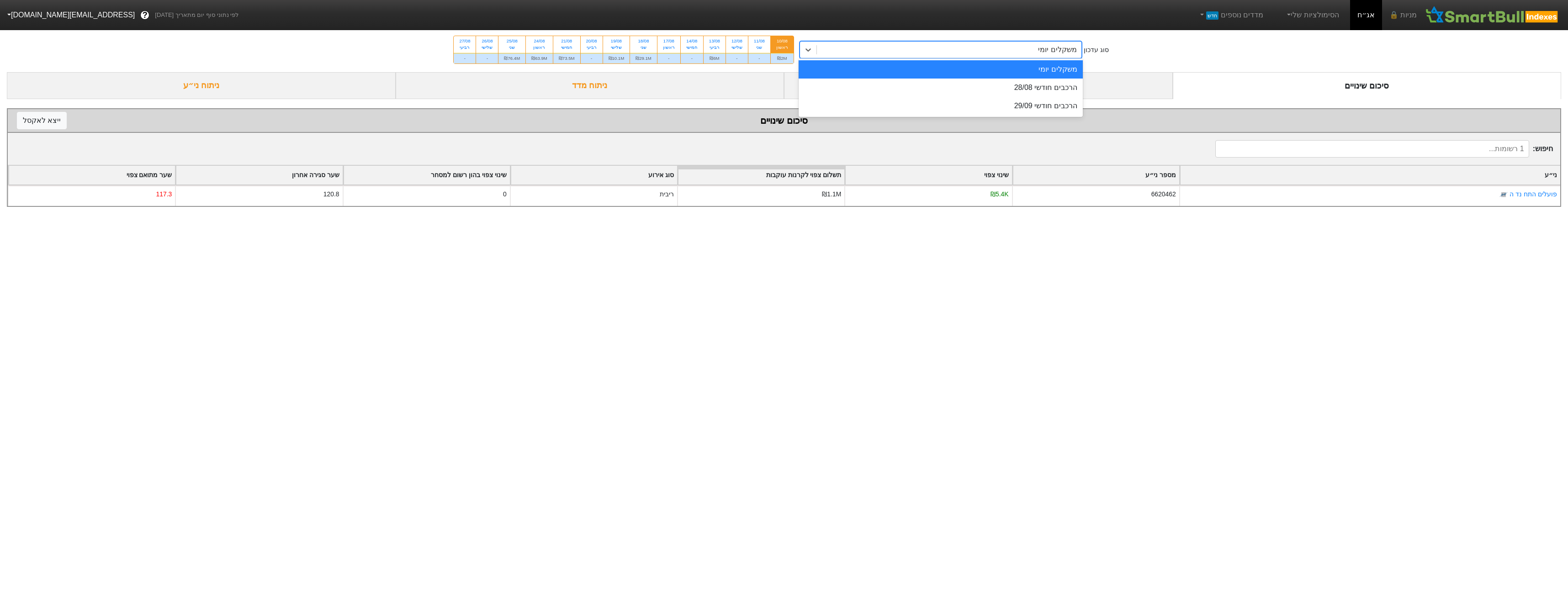
drag, startPoint x: 910, startPoint y: 46, endPoint x: 962, endPoint y: 71, distance: 57.7
click at [911, 46] on div "משקלים יומי" at bounding box center [949, 49] width 265 height 16
click at [981, 85] on div "הרכבים חודשי 28/08" at bounding box center [940, 88] width 284 height 18
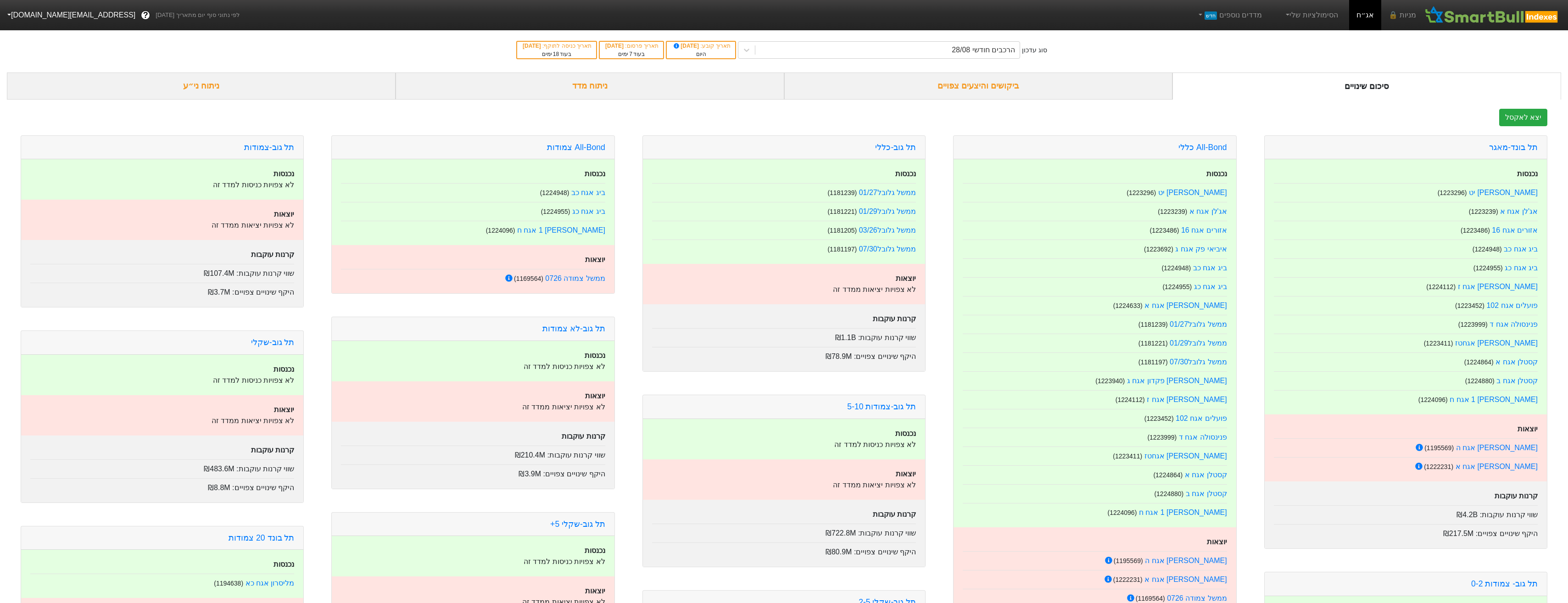
click at [1050, 98] on div "ביקושים והיצעים צפויים" at bounding box center [979, 86] width 389 height 27
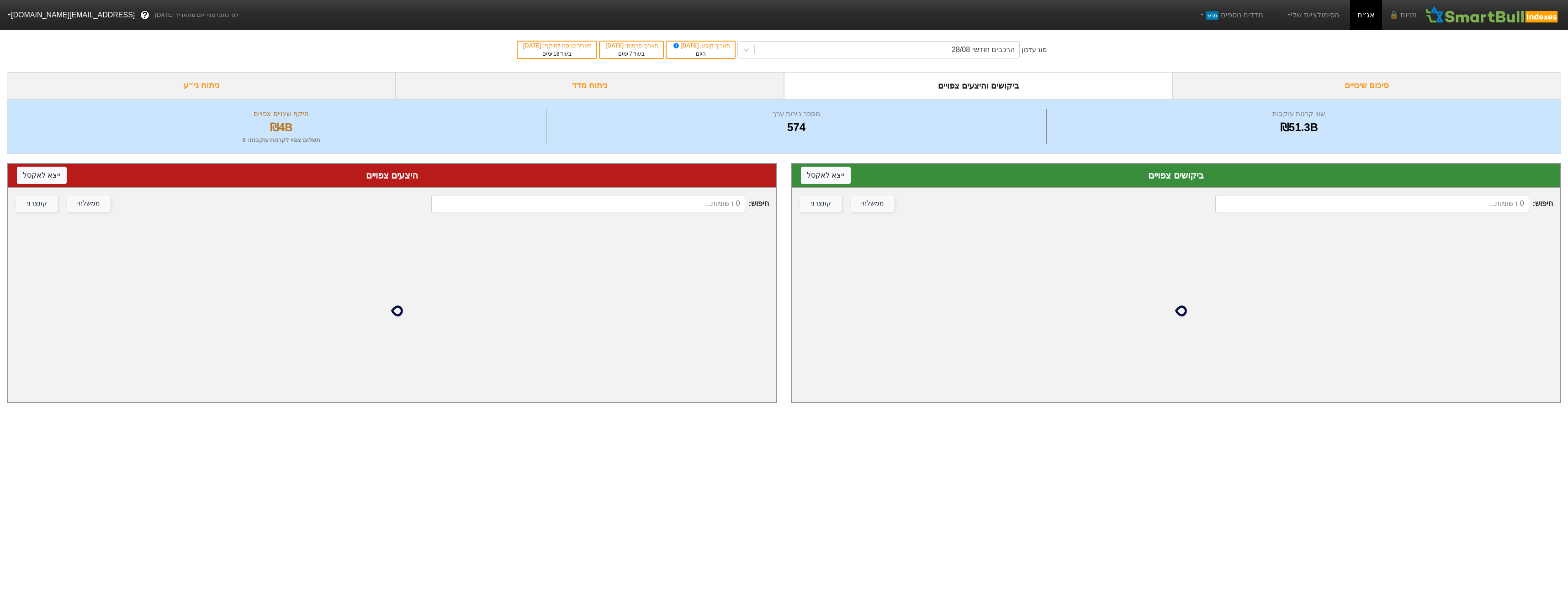
click at [618, 206] on input at bounding box center [588, 203] width 313 height 18
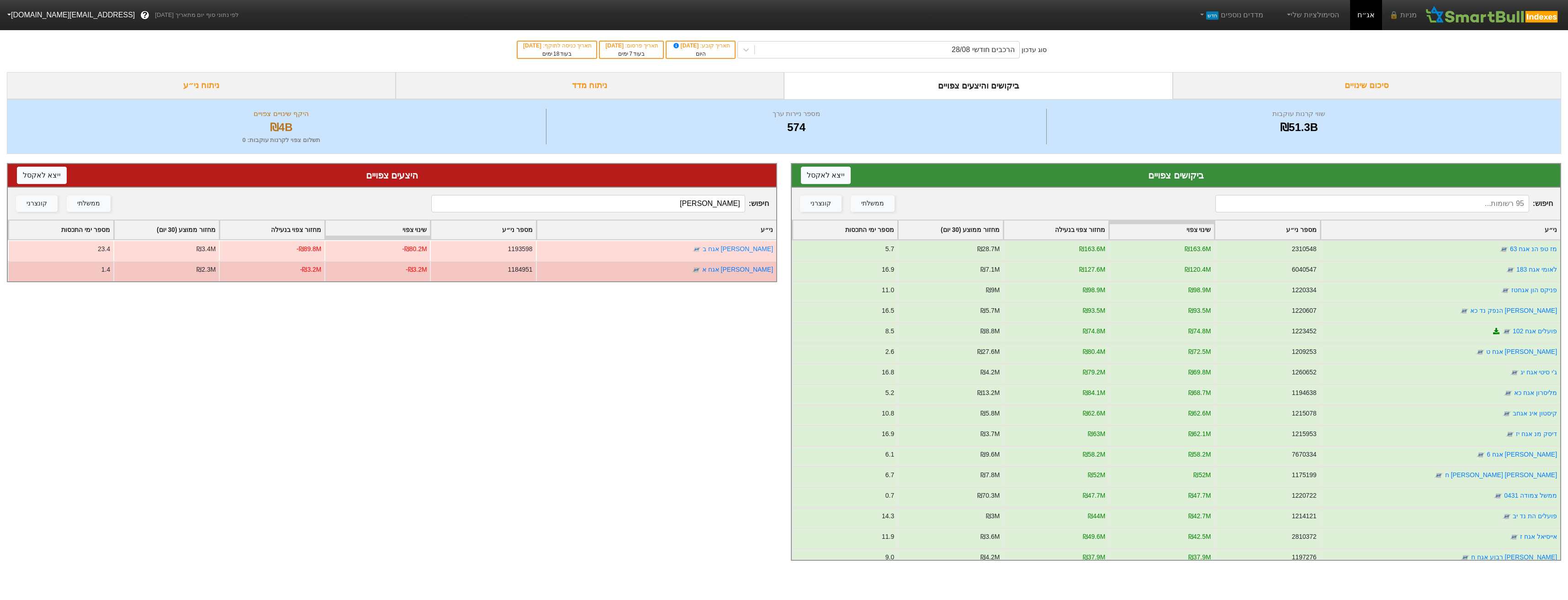
type input "[PERSON_NAME]"
click at [376, 257] on div "[PERSON_NAME] אגח ב 1193598 -₪80.2M -₪89.8M ₪3.4M 23.4 [PERSON_NAME] אגח א 1184…" at bounding box center [392, 261] width 768 height 41
